Goal: Information Seeking & Learning: Learn about a topic

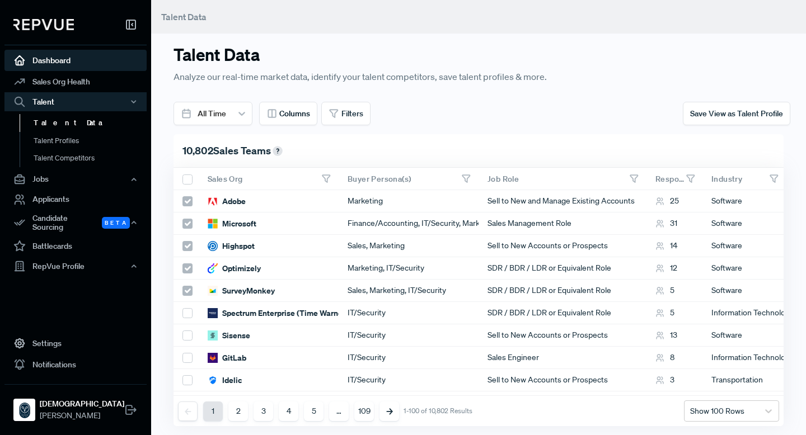
click at [65, 59] on link "Dashboard" at bounding box center [75, 60] width 142 height 21
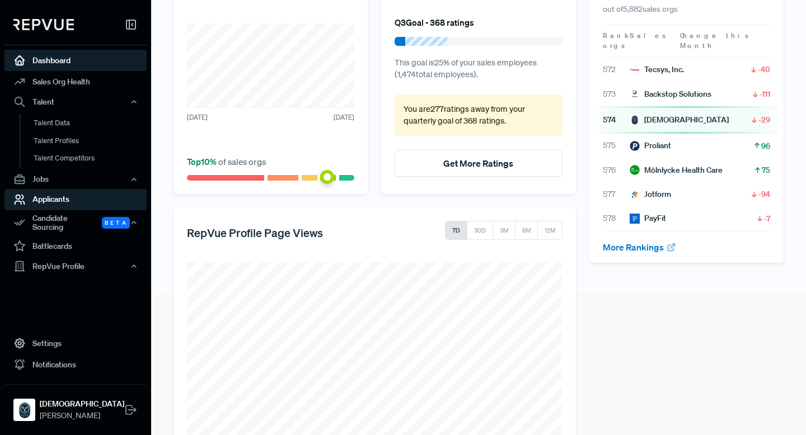
scroll to position [188, 0]
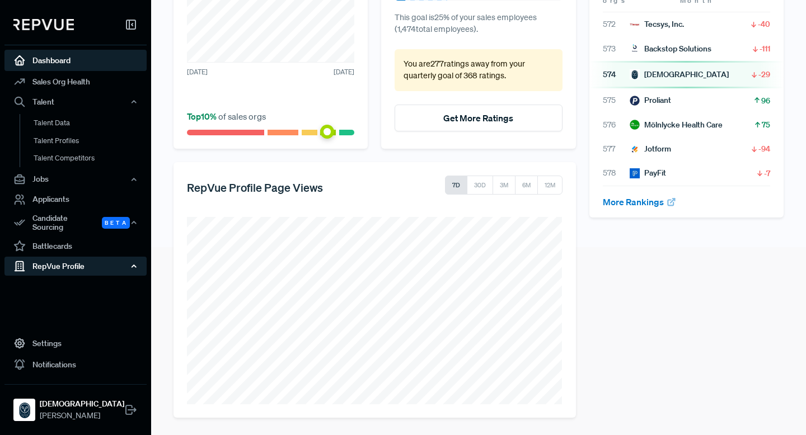
click at [67, 262] on div "RepVue Profile" at bounding box center [75, 266] width 142 height 19
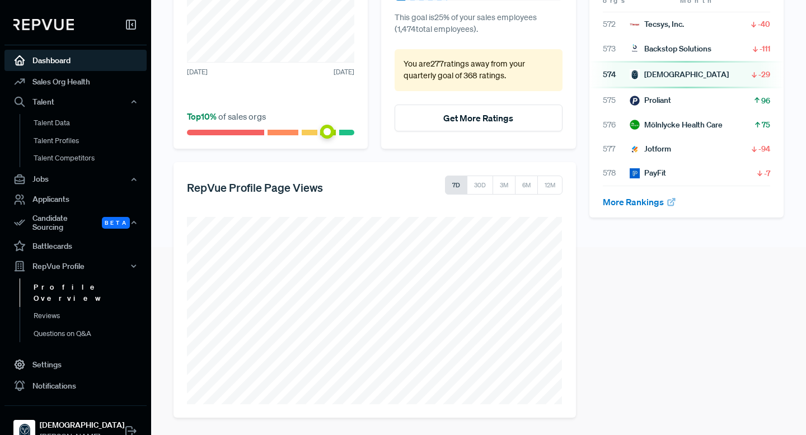
click at [72, 286] on link "Profile Overview" at bounding box center [91, 293] width 142 height 29
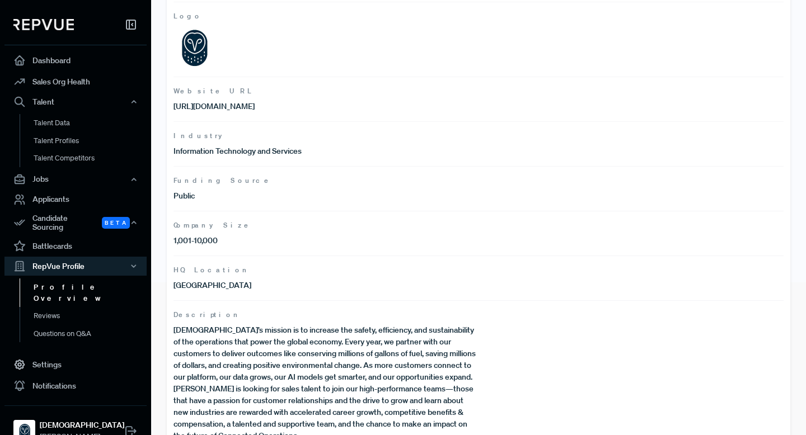
scroll to position [182, 0]
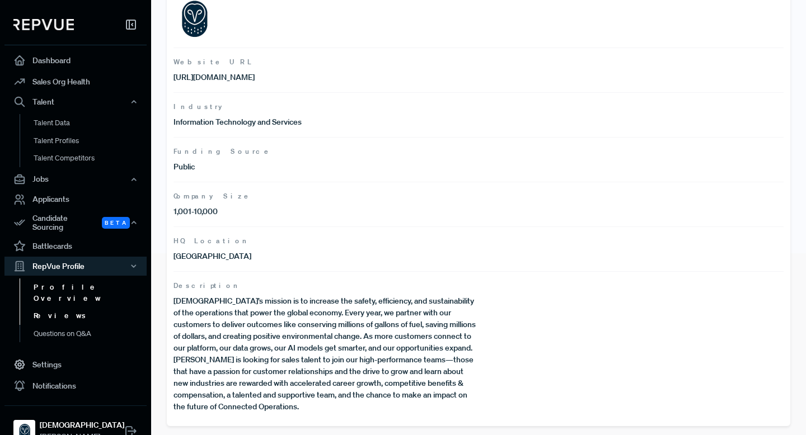
click at [63, 307] on link "Reviews" at bounding box center [91, 316] width 142 height 18
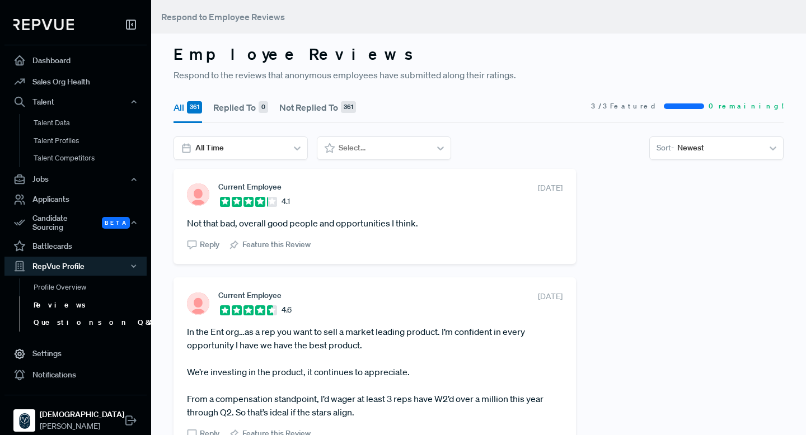
click at [72, 320] on link "Questions on Q&A" at bounding box center [91, 323] width 142 height 18
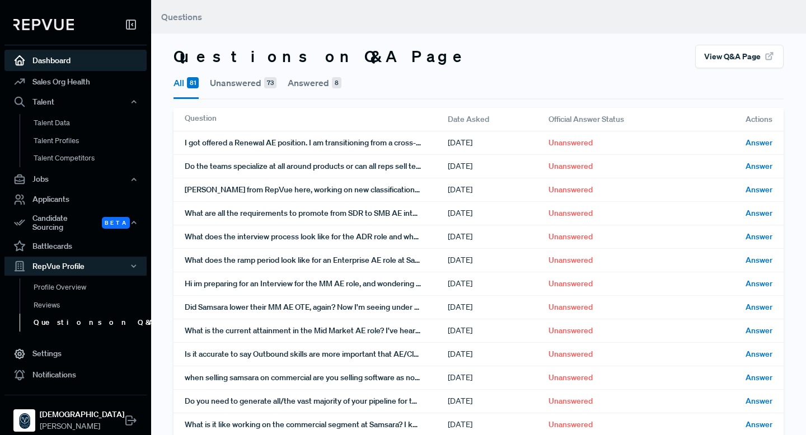
click at [72, 64] on link "Dashboard" at bounding box center [75, 60] width 142 height 21
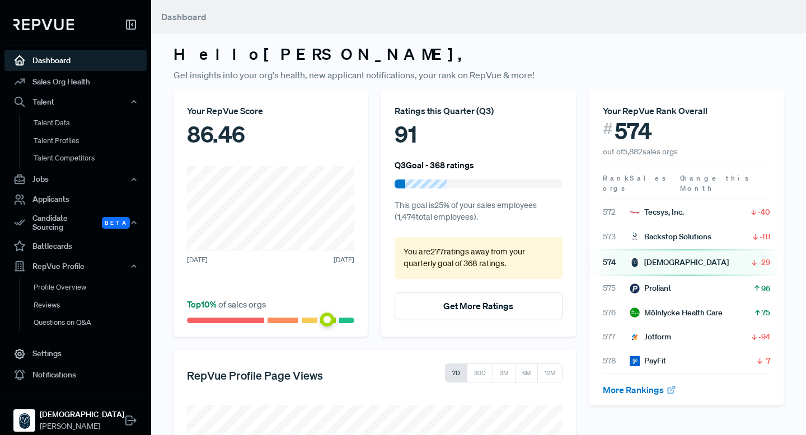
drag, startPoint x: 244, startPoint y: 315, endPoint x: 294, endPoint y: 279, distance: 61.8
click at [244, 314] on article at bounding box center [270, 317] width 167 height 12
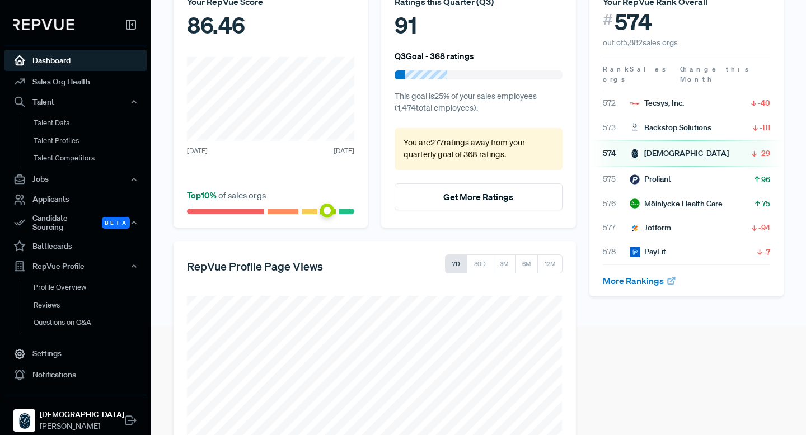
scroll to position [188, 0]
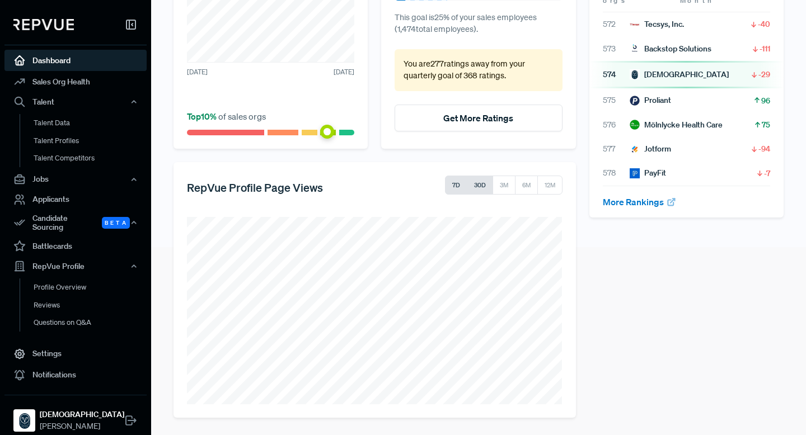
click at [483, 186] on button "30D" at bounding box center [480, 185] width 26 height 19
click at [504, 185] on button "3M" at bounding box center [503, 185] width 23 height 19
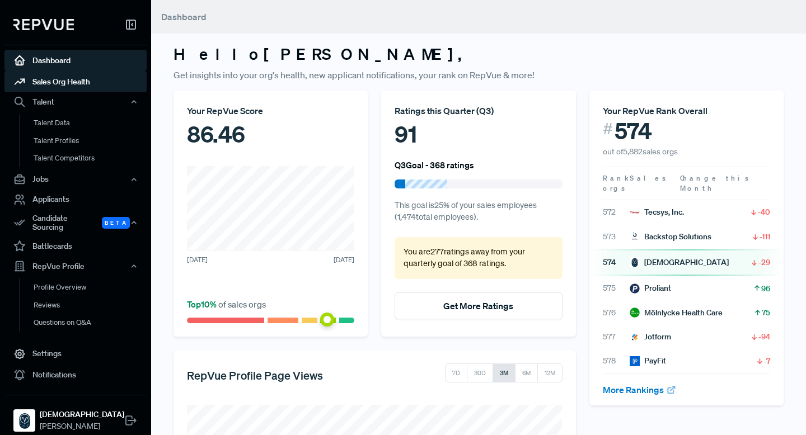
click at [86, 81] on link "Sales Org Health" at bounding box center [75, 81] width 142 height 21
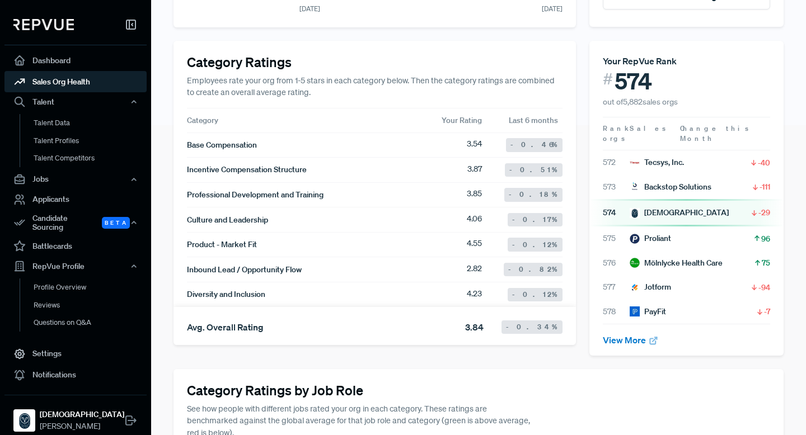
scroll to position [323, 0]
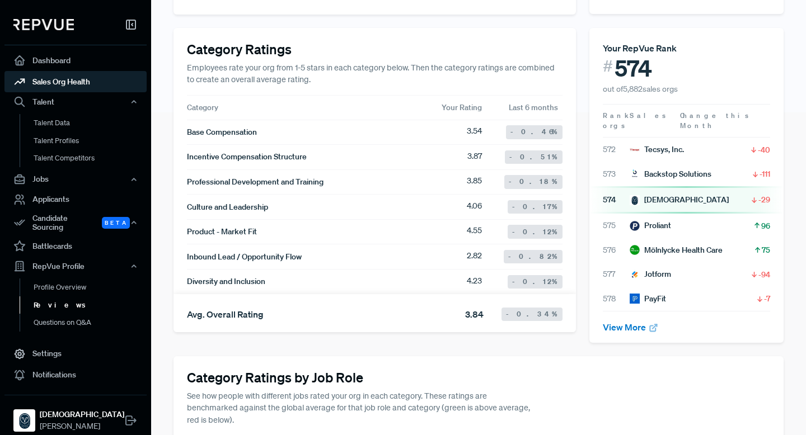
click at [64, 302] on link "Reviews" at bounding box center [91, 306] width 142 height 18
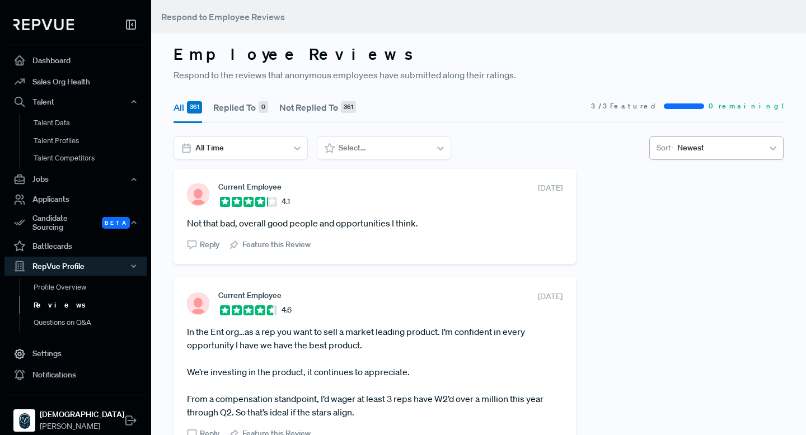
click at [719, 152] on div at bounding box center [718, 148] width 82 height 14
click at [579, 149] on section "All Time Select... Sort - Newest" at bounding box center [478, 149] width 610 height 24
click at [267, 148] on div at bounding box center [239, 148] width 88 height 14
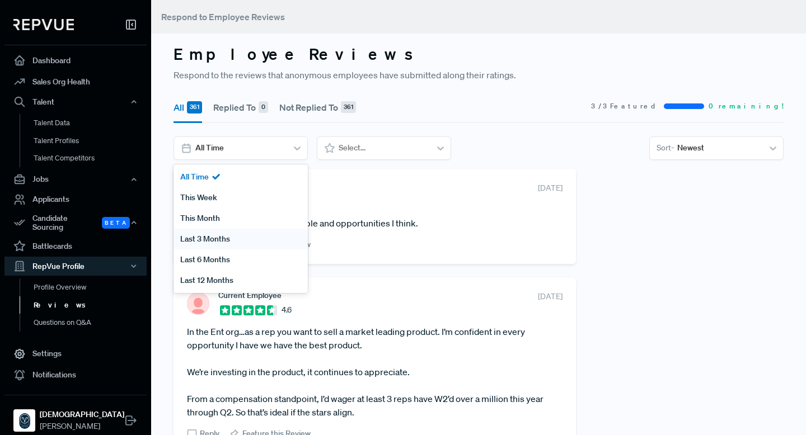
click at [229, 245] on div "Last 3 Months" at bounding box center [240, 239] width 134 height 21
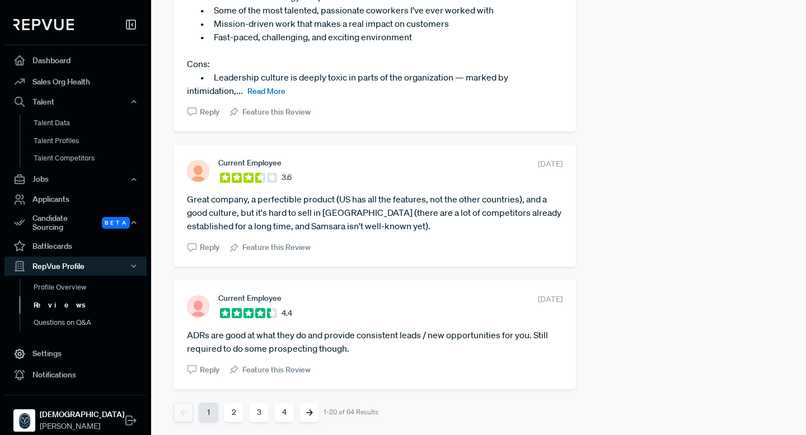
scroll to position [2621, 0]
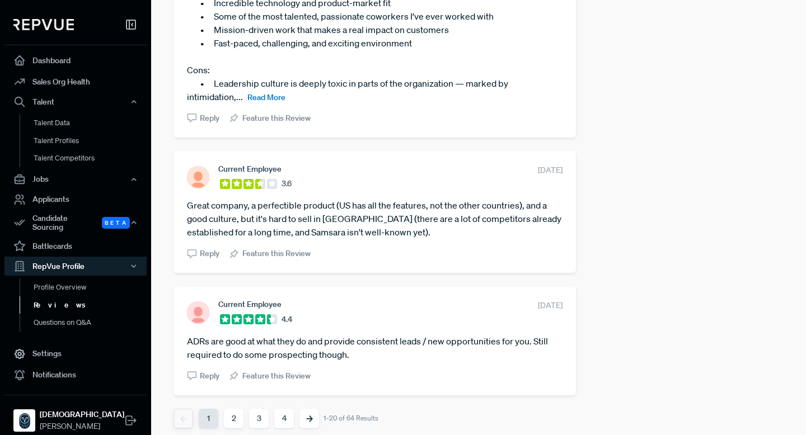
click at [235, 372] on button "2" at bounding box center [234, 419] width 20 height 20
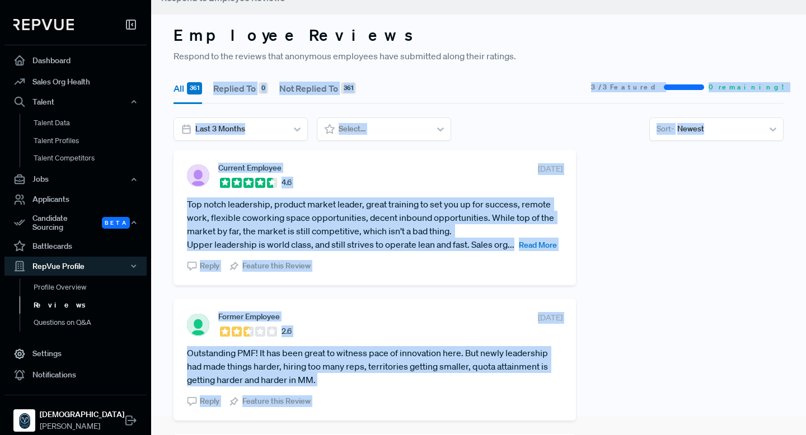
scroll to position [0, 0]
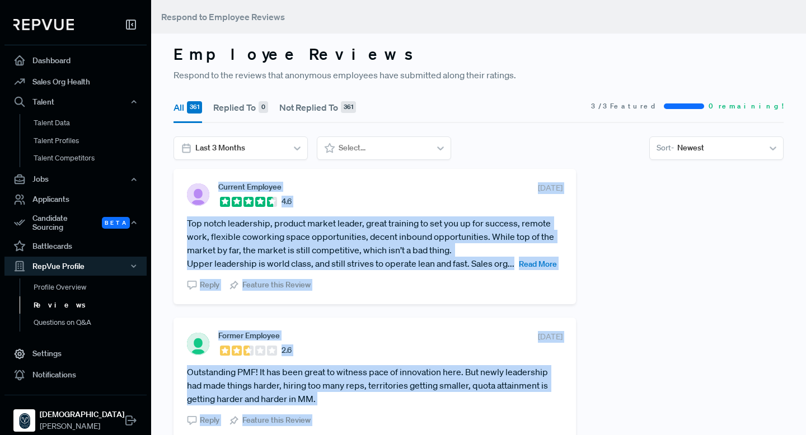
drag, startPoint x: 355, startPoint y: 309, endPoint x: 183, endPoint y: 181, distance: 215.1
copy div "Loremip Dolorsit 5.0 Amet 09, 2769 Con adipi elitseddoe, tempori utlabo etdolo,…"
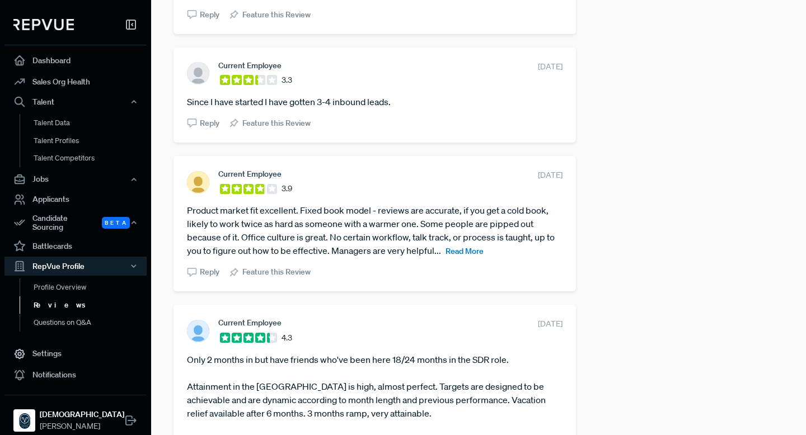
scroll to position [2318, 0]
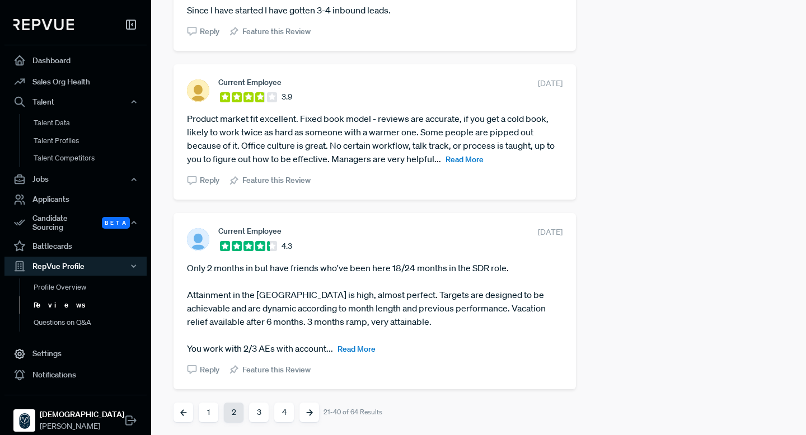
click at [209, 372] on button "1" at bounding box center [209, 413] width 20 height 20
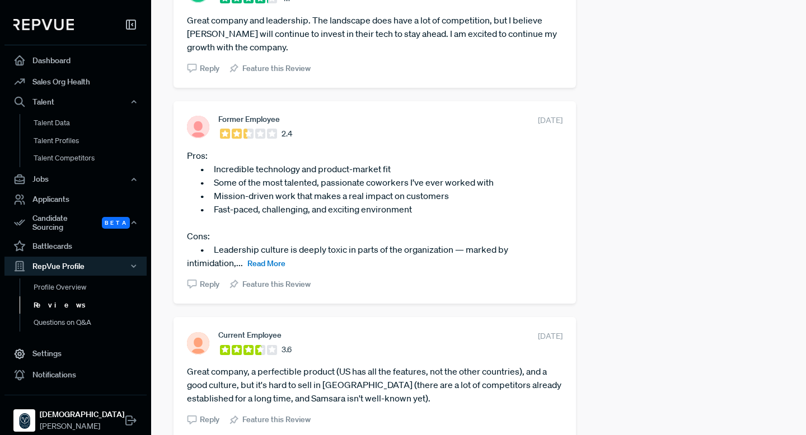
scroll to position [2627, 0]
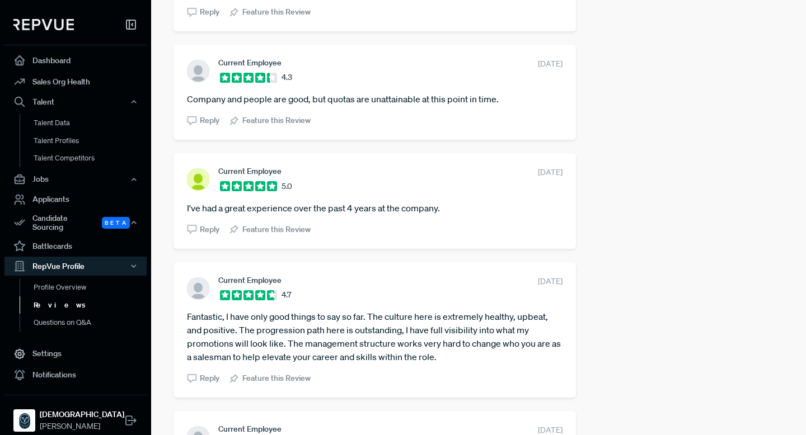
drag, startPoint x: 293, startPoint y: 347, endPoint x: 199, endPoint y: 274, distance: 119.3
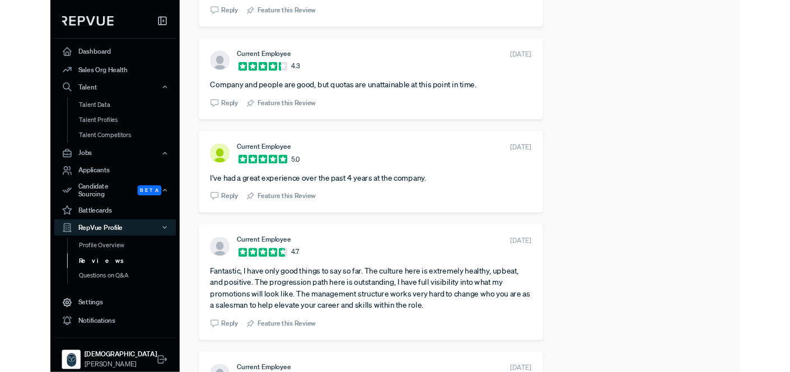
scroll to position [1750, 0]
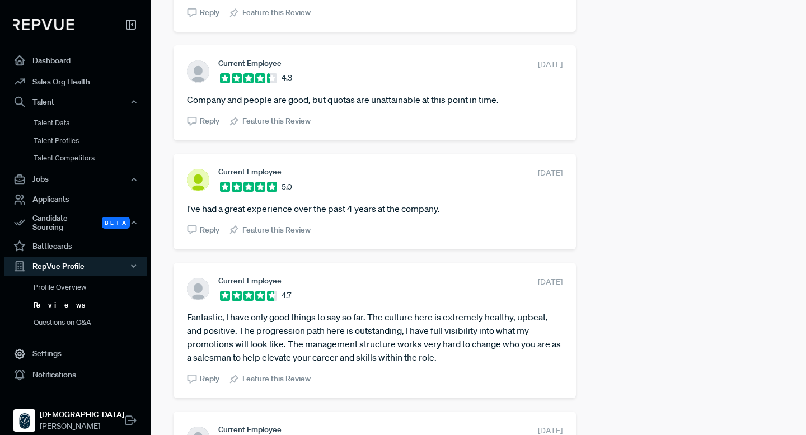
copy div "Loremip Dolorsit 9.0 Amet 38, 0325 Consectet, A elit sedd eius tempor in utl et…"
